Goal: Task Accomplishment & Management: Use online tool/utility

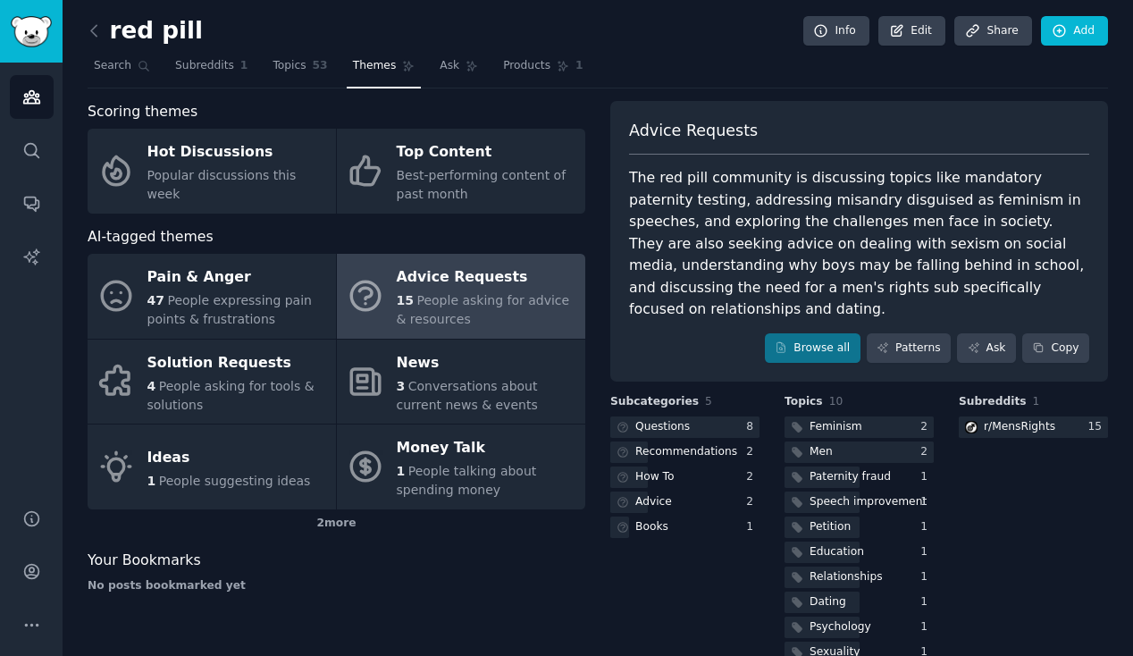
scroll to position [13, 0]
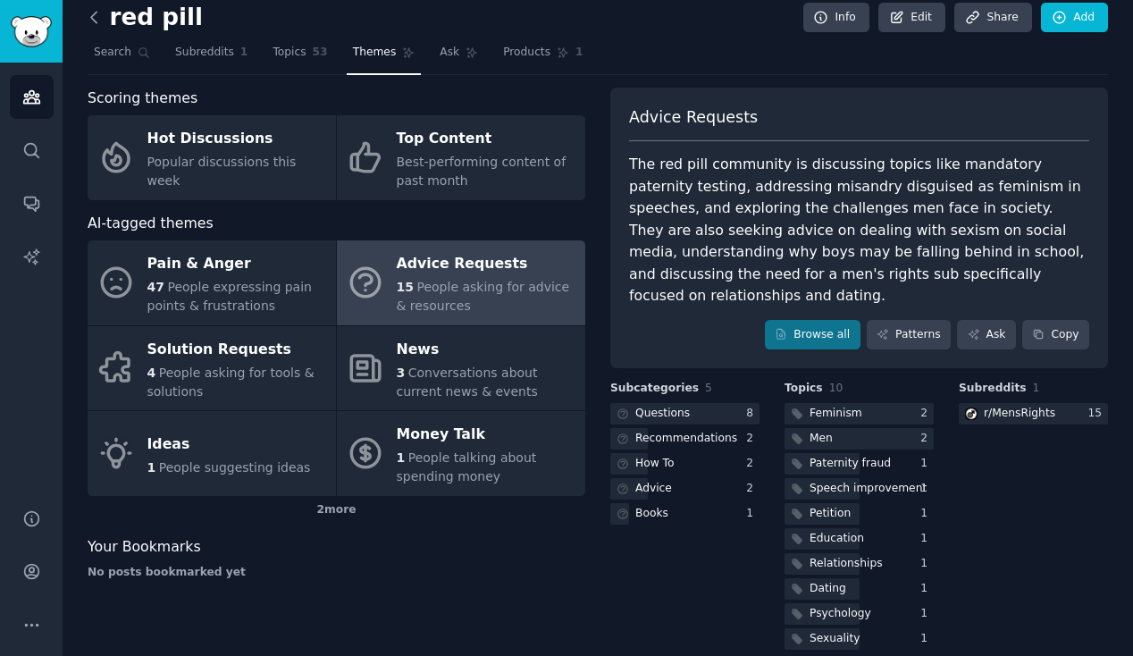
click at [95, 23] on icon at bounding box center [94, 17] width 19 height 19
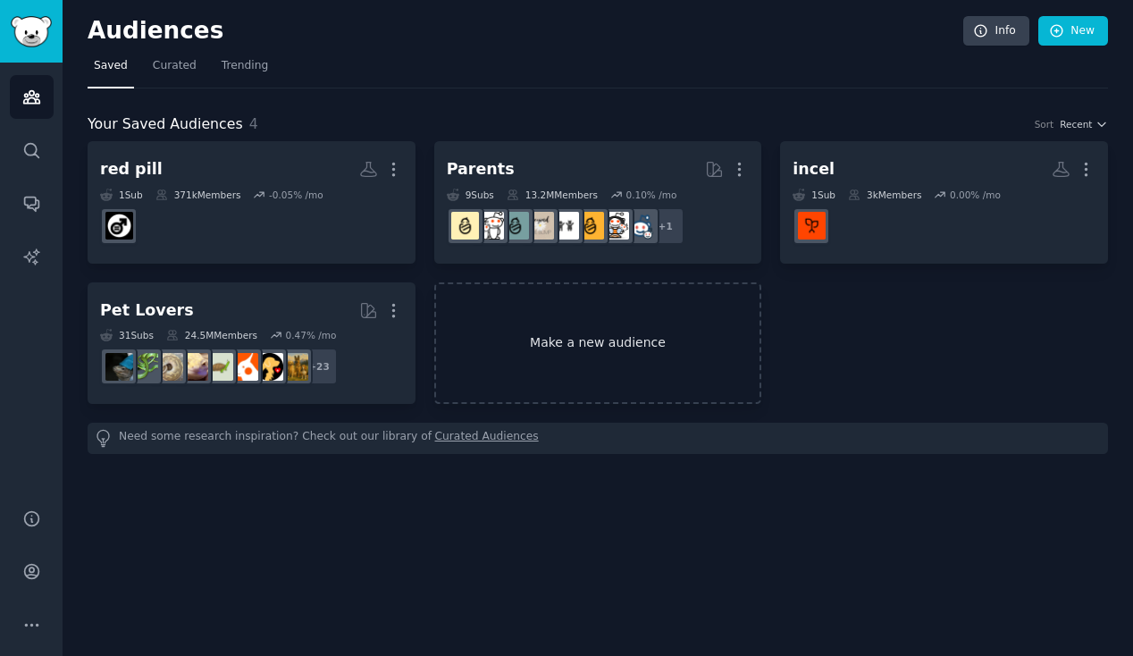
click at [554, 340] on link "Make a new audience" at bounding box center [598, 343] width 328 height 122
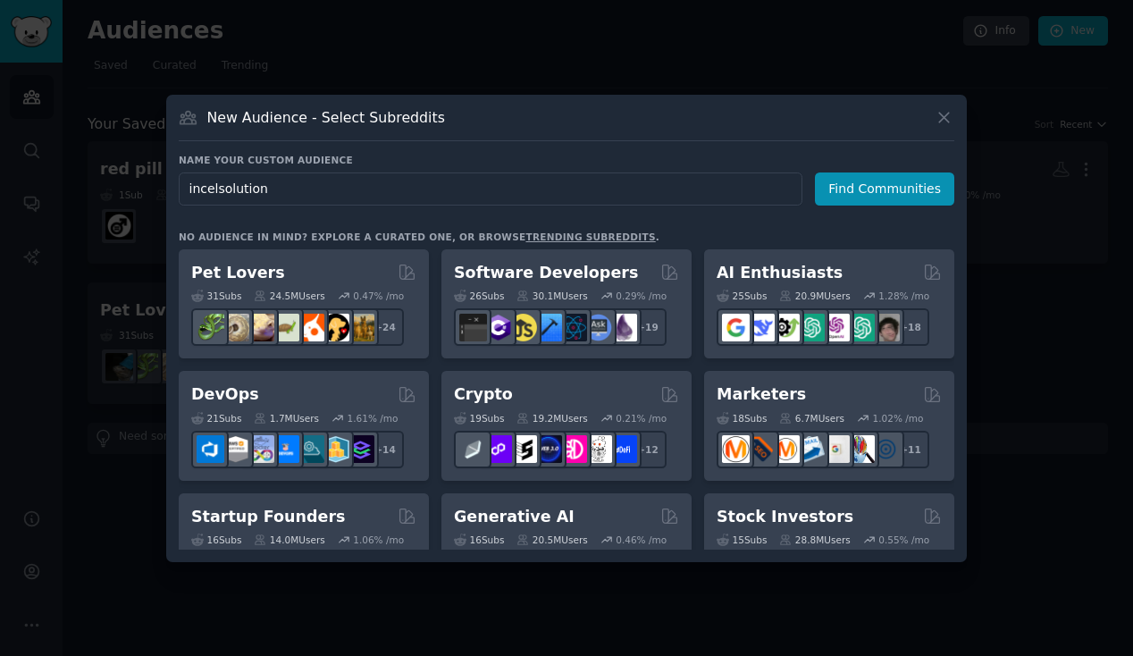
type input "incelsolutions"
click button "Find Communities" at bounding box center [884, 188] width 139 height 33
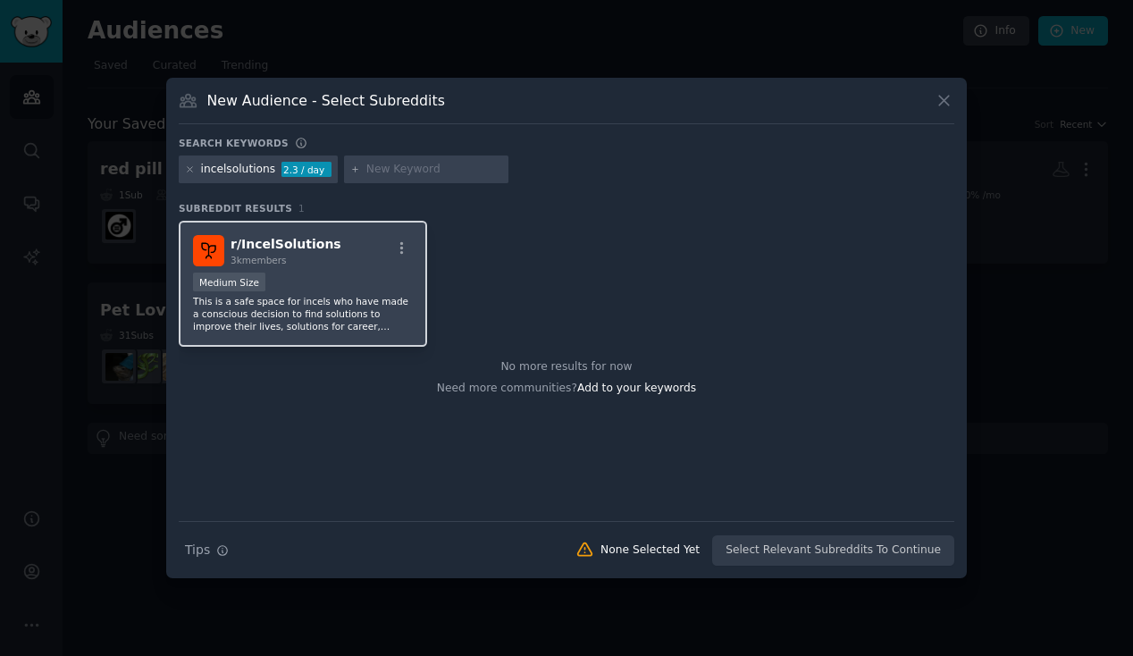
click at [365, 267] on div "r/ IncelSolutions 3k members Medium Size This is a safe space for incels who ha…" at bounding box center [303, 284] width 248 height 126
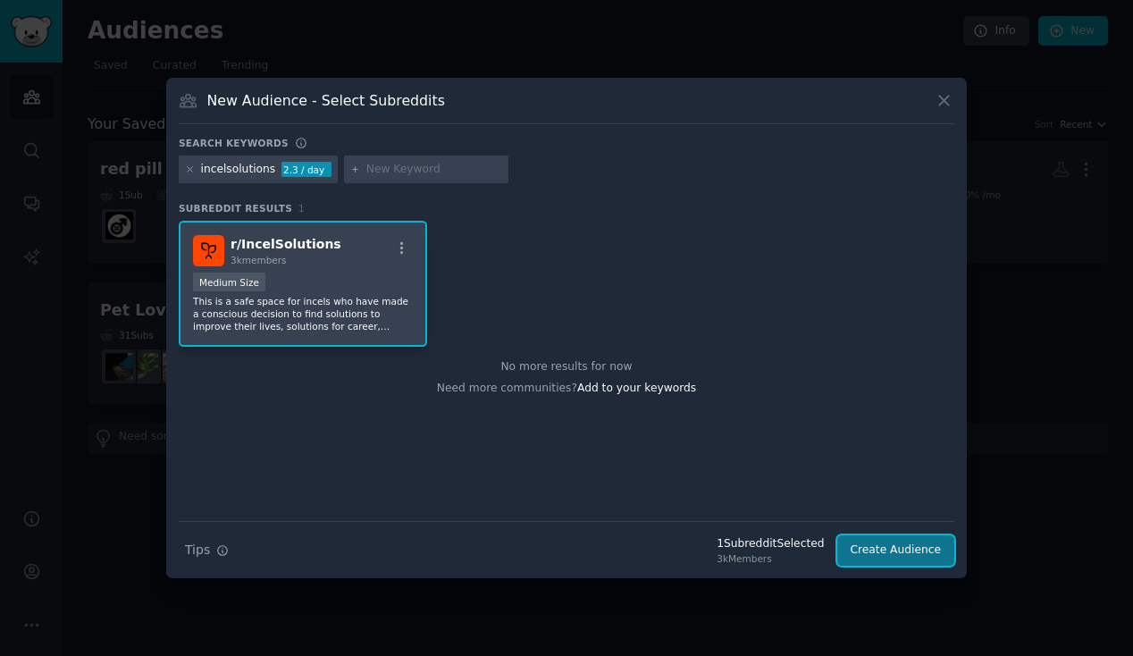
click at [897, 557] on button "Create Audience" at bounding box center [896, 550] width 118 height 30
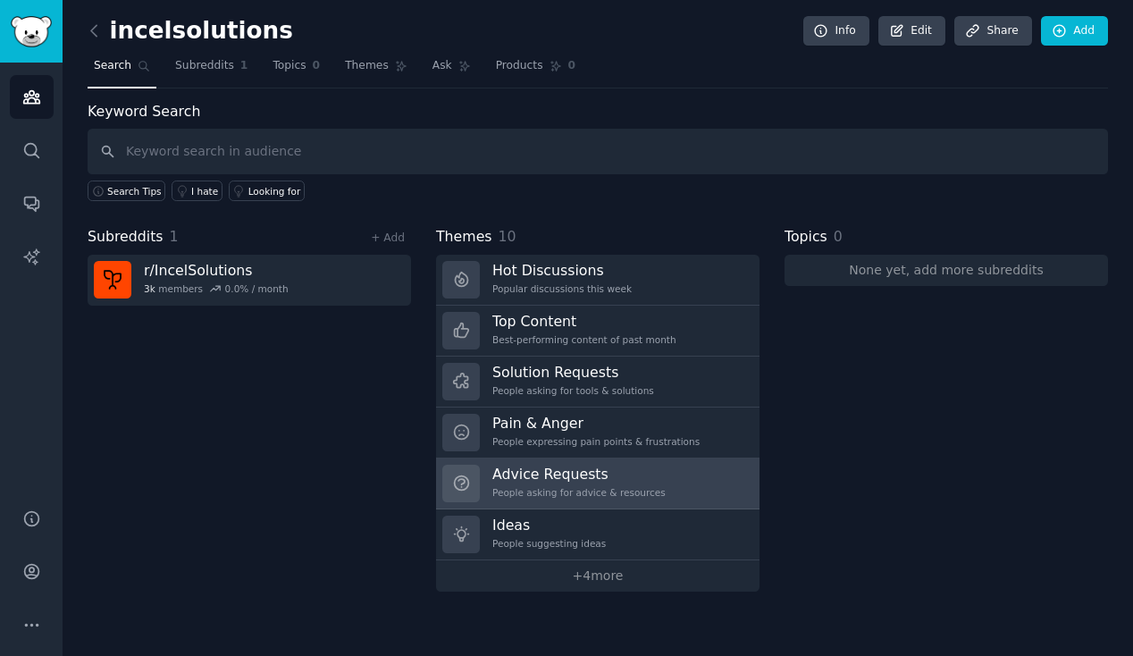
click at [572, 481] on h3 "Advice Requests" at bounding box center [578, 474] width 173 height 19
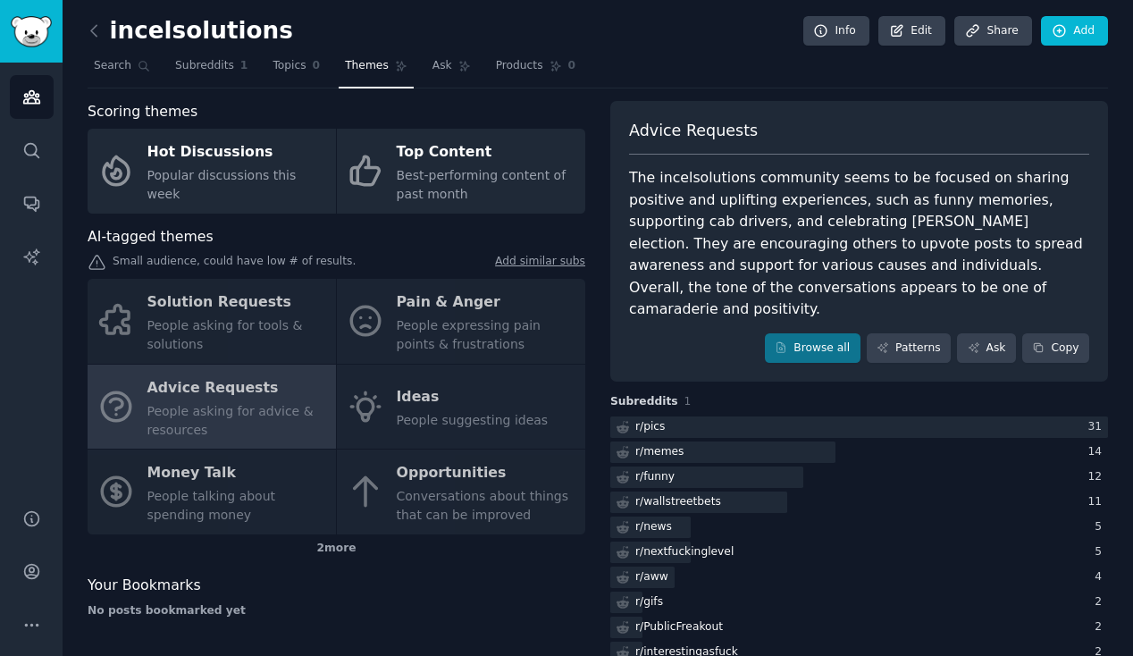
click at [393, 368] on div "Solution Requests People asking for tools & solutions Pain & Anger People expre…" at bounding box center [337, 407] width 498 height 256
click at [279, 294] on div "Solution Requests People asking for tools & solutions Pain & Anger People expre…" at bounding box center [337, 407] width 498 height 256
click at [93, 24] on icon at bounding box center [94, 30] width 19 height 19
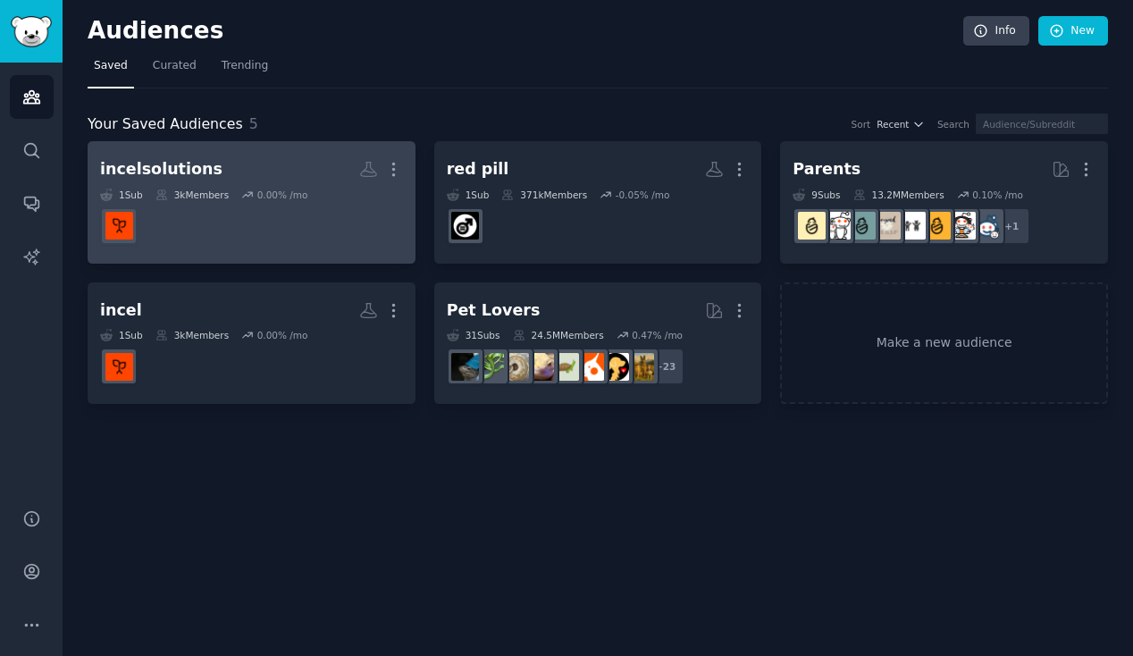
click at [262, 216] on dd at bounding box center [251, 226] width 303 height 50
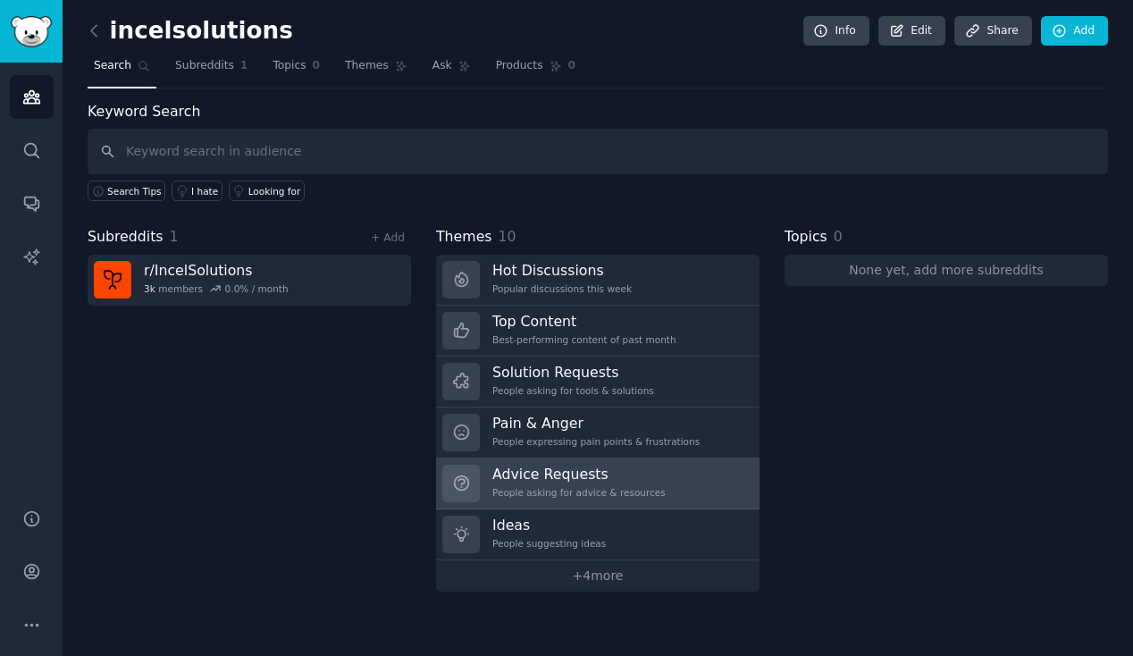
click at [605, 494] on div "People asking for advice & resources" at bounding box center [578, 492] width 173 height 13
